Goal: Consume media (video, audio): Consume media (video, audio)

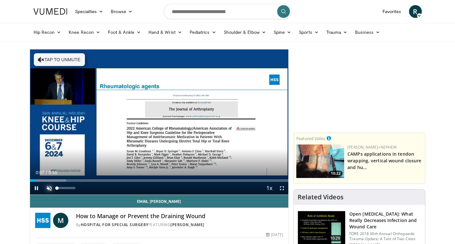
click at [48, 188] on span "Video Player" at bounding box center [49, 188] width 13 height 13
click at [68, 189] on div "Current Time 0:17 / Duration 5:55 Pause Skip Backward Skip Forward Mute 95% Loa…" at bounding box center [159, 188] width 259 height 13
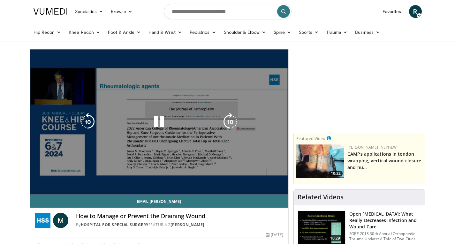
click at [68, 189] on div "10 seconds Tap to unmute" at bounding box center [159, 121] width 259 height 145
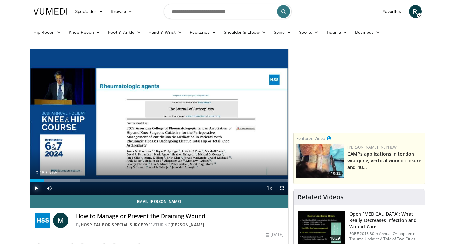
click at [36, 189] on span "Video Player" at bounding box center [36, 188] width 13 height 13
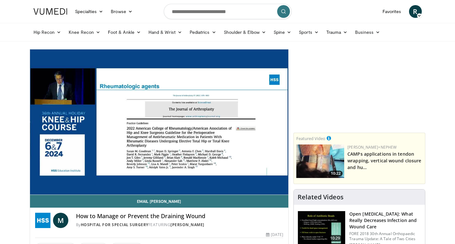
click at [102, 181] on video-js "**********" at bounding box center [159, 122] width 259 height 146
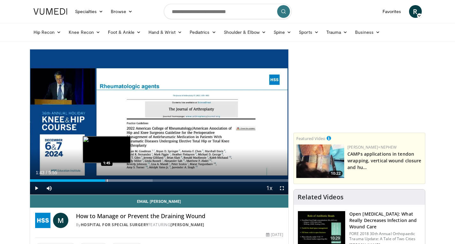
click at [107, 181] on div "Progress Bar" at bounding box center [107, 180] width 1 height 3
click at [111, 181] on div "Progress Bar" at bounding box center [111, 180] width 1 height 3
click at [115, 181] on video-js "**********" at bounding box center [159, 122] width 259 height 146
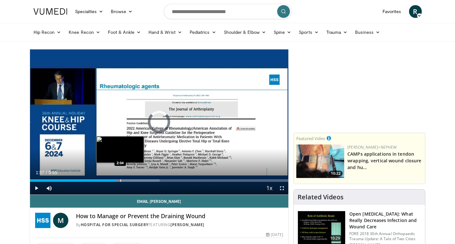
click at [120, 181] on div "Progress Bar" at bounding box center [120, 180] width 1 height 3
click at [125, 181] on div "Progress Bar" at bounding box center [125, 180] width 1 height 3
click at [131, 181] on div "Progress Bar" at bounding box center [131, 180] width 1 height 3
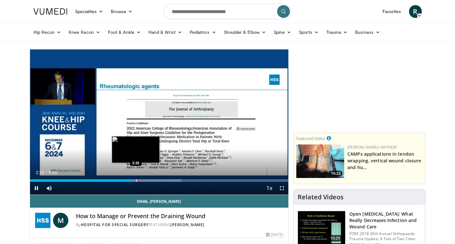
click at [136, 182] on div "Progress Bar" at bounding box center [136, 180] width 1 height 3
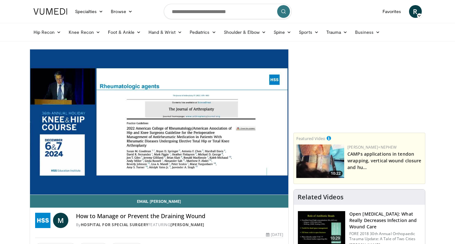
click at [143, 182] on div "10 seconds Tap to unmute" at bounding box center [159, 121] width 259 height 145
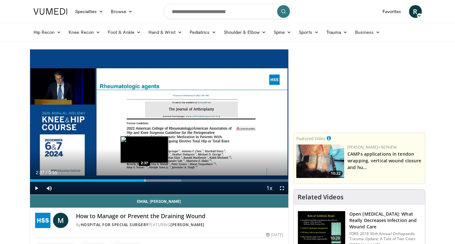
click at [145, 181] on div "Progress Bar" at bounding box center [145, 180] width 1 height 3
click at [154, 181] on div "Progress Bar" at bounding box center [154, 180] width 1 height 3
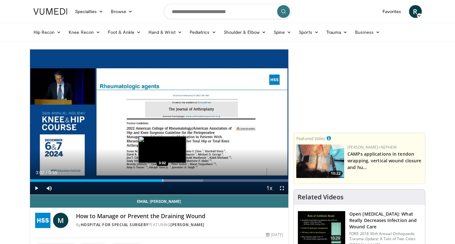
click at [163, 181] on div "Progress Bar" at bounding box center [163, 180] width 1 height 3
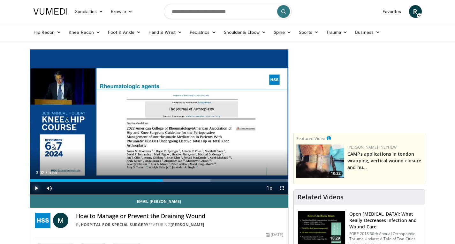
click at [37, 189] on span "Video Player" at bounding box center [36, 188] width 13 height 13
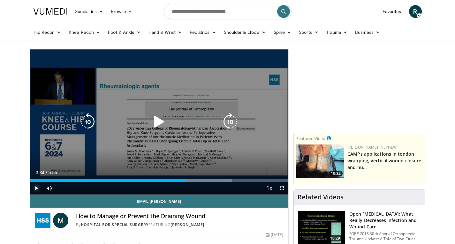
click at [0, 0] on div "Progress Bar" at bounding box center [0, 0] width 0 height 0
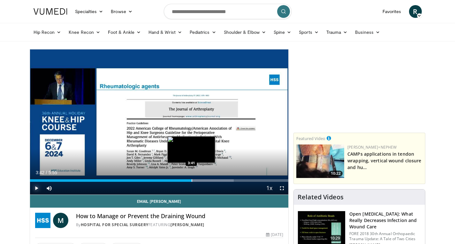
click at [192, 181] on div "Progress Bar" at bounding box center [192, 180] width 1 height 3
click at [200, 181] on div "Progress Bar" at bounding box center [199, 180] width 1 height 3
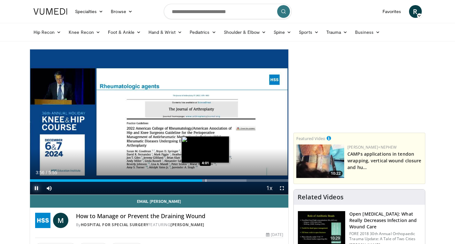
click at [206, 180] on div "Progress Bar" at bounding box center [206, 180] width 1 height 3
click at [208, 180] on div "Progress Bar" at bounding box center [208, 180] width 1 height 3
click at [213, 180] on video-js "**********" at bounding box center [159, 122] width 259 height 146
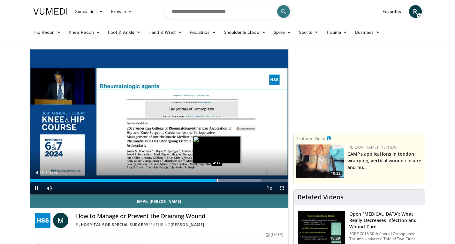
click at [217, 180] on div "Progress Bar" at bounding box center [217, 180] width 1 height 3
click at [220, 180] on div "Progress Bar" at bounding box center [220, 180] width 1 height 3
click at [224, 180] on div "Progress Bar" at bounding box center [224, 180] width 1 height 3
click at [227, 180] on div "Progress Bar" at bounding box center [227, 180] width 1 height 3
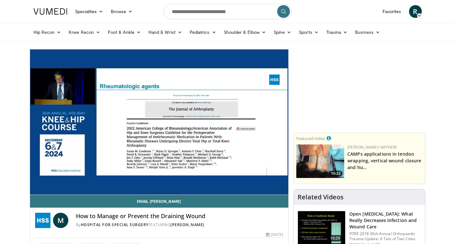
click at [230, 180] on div "10 seconds Tap to unmute" at bounding box center [159, 121] width 259 height 145
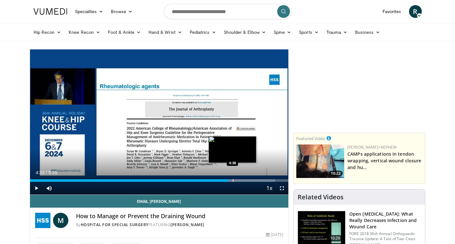
click at [233, 180] on div "Progress Bar" at bounding box center [233, 180] width 1 height 3
click at [233, 181] on div "Progress Bar" at bounding box center [233, 180] width 1 height 3
click at [236, 181] on div "Progress Bar" at bounding box center [236, 180] width 1 height 3
click at [240, 179] on div "Progress Bar" at bounding box center [240, 180] width 1 height 3
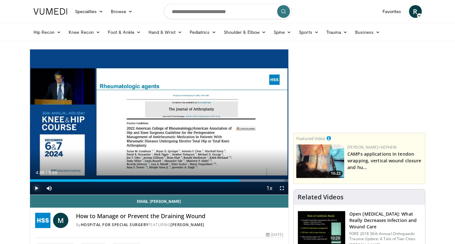
click at [36, 186] on span "Video Player" at bounding box center [36, 188] width 13 height 13
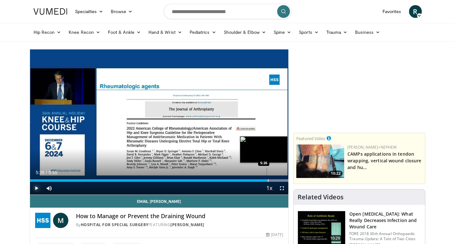
click at [268, 180] on div "Progress Bar" at bounding box center [268, 180] width 1 height 3
click at [272, 179] on div "Progress Bar" at bounding box center [272, 180] width 1 height 3
click at [275, 179] on div "Progress Bar" at bounding box center [275, 180] width 1 height 3
click at [275, 179] on video-js "**********" at bounding box center [159, 122] width 259 height 146
click at [278, 180] on div "Progress Bar" at bounding box center [278, 180] width 1 height 3
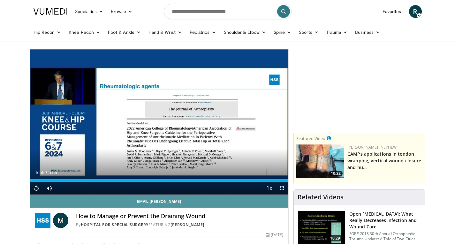
click at [160, 201] on link "Email [PERSON_NAME]" at bounding box center [159, 201] width 259 height 13
